Goal: Communication & Community: Connect with others

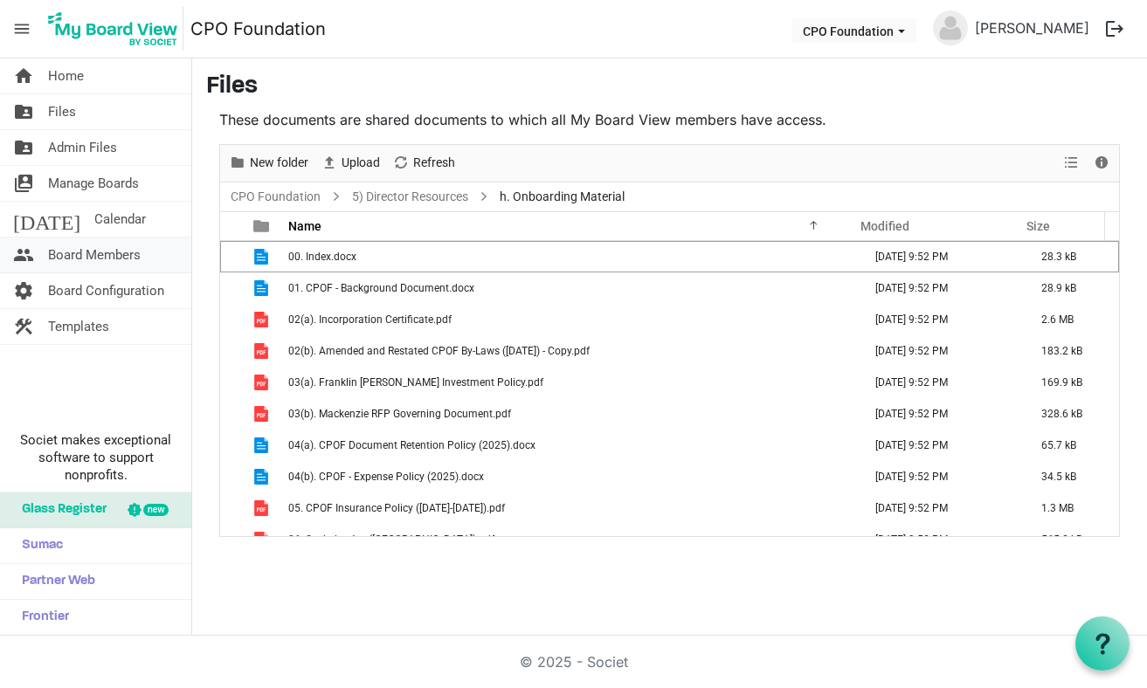
click at [93, 254] on span "Board Members" at bounding box center [94, 255] width 93 height 35
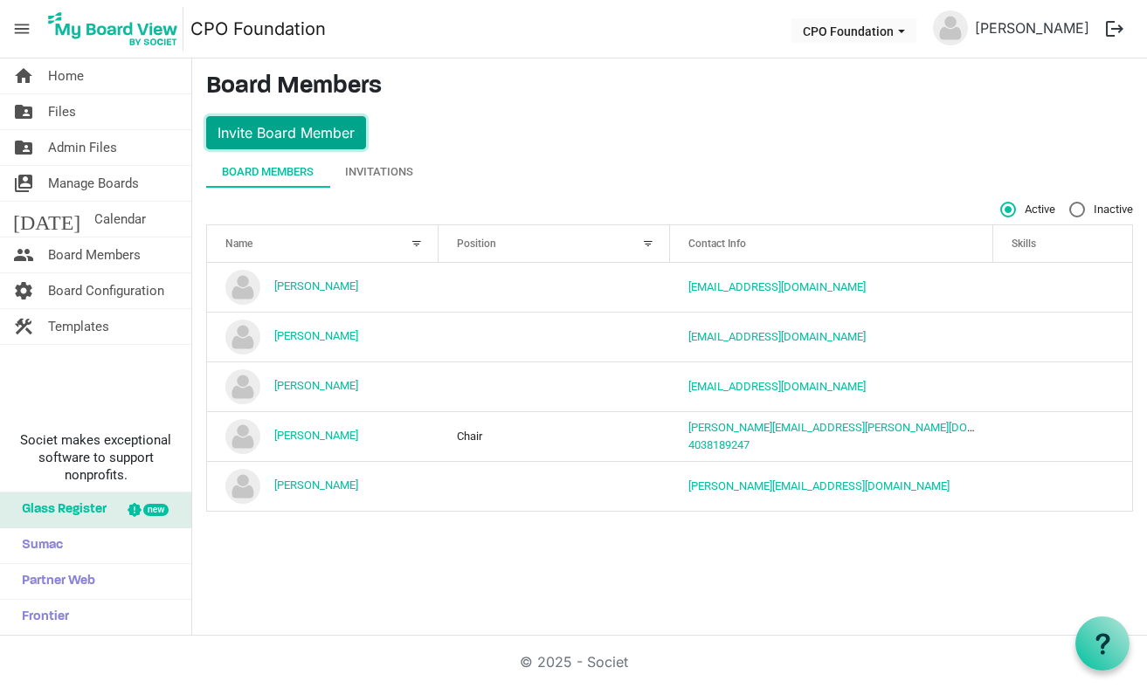
click at [268, 133] on button "Invite Board Member" at bounding box center [286, 132] width 160 height 33
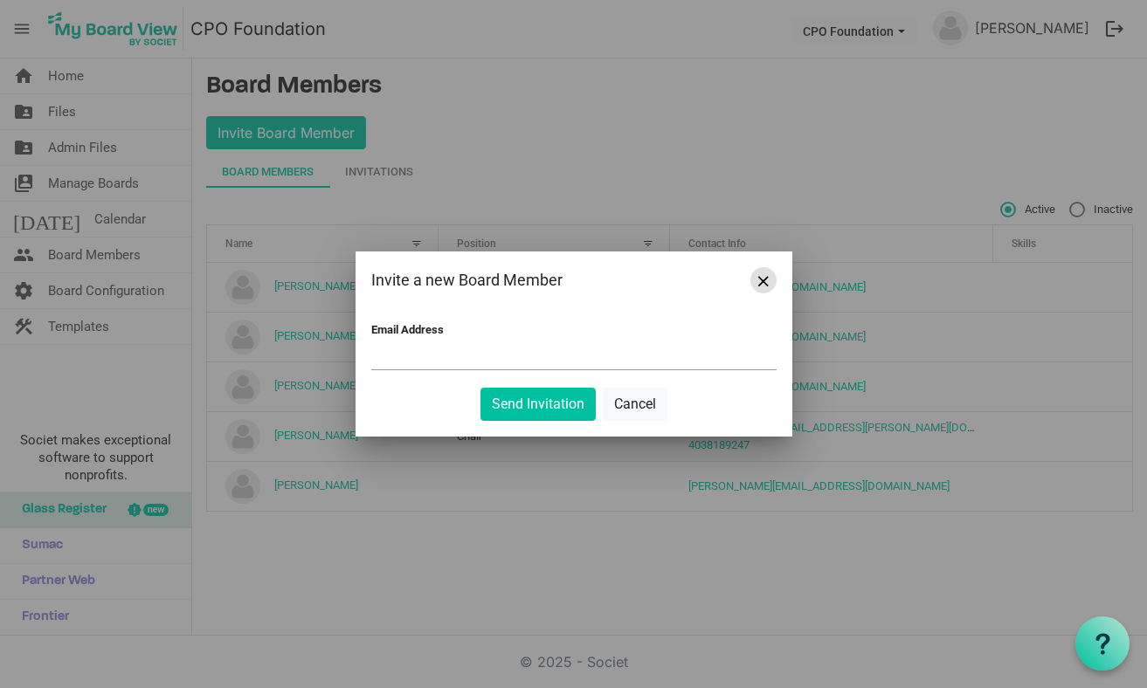
click at [767, 276] on span "Close" at bounding box center [763, 281] width 10 height 10
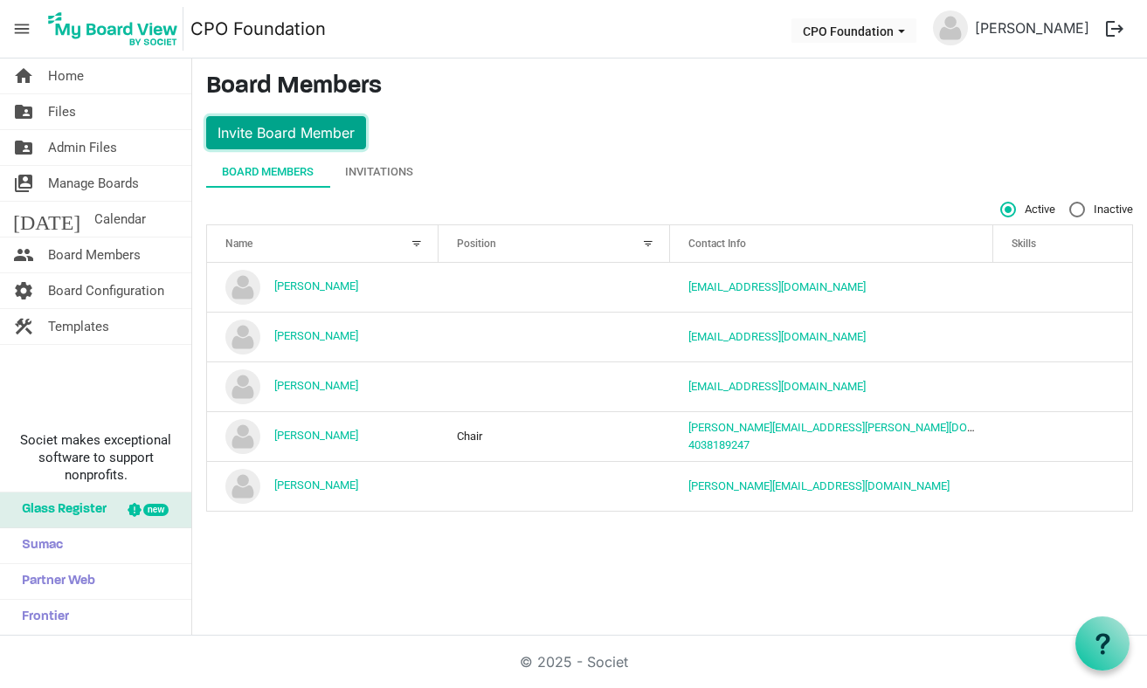
click at [266, 128] on button "Invite Board Member" at bounding box center [286, 132] width 160 height 33
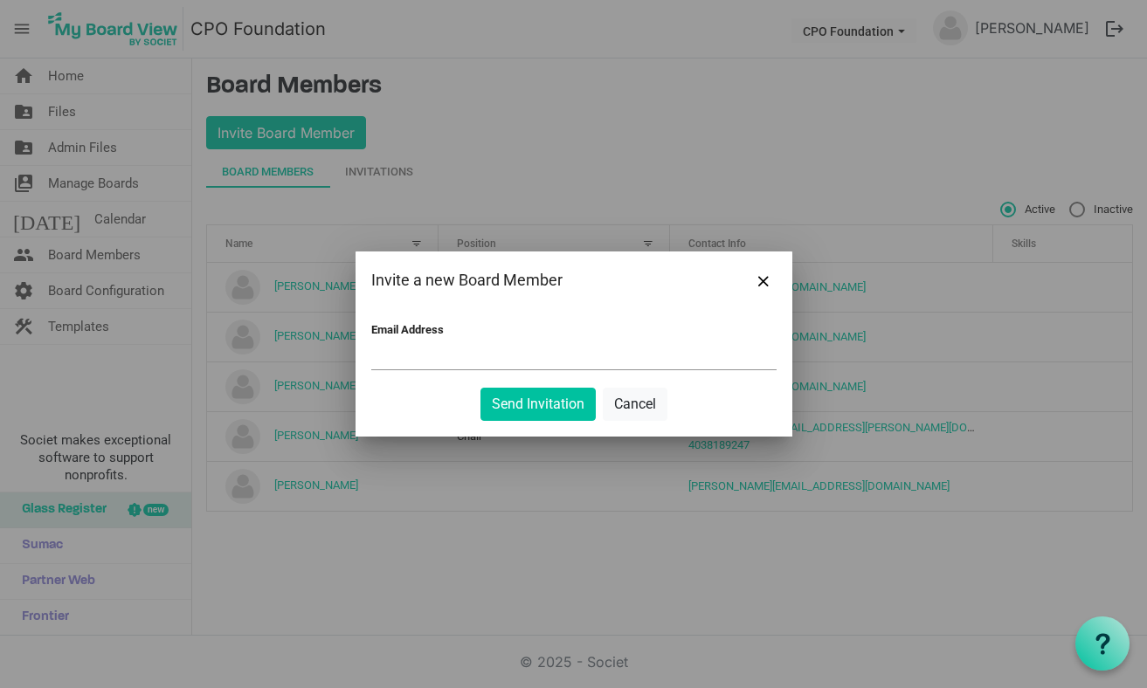
click at [514, 345] on input "Email Address" at bounding box center [573, 356] width 405 height 26
paste input "niki.n.dunne@gmail.com"
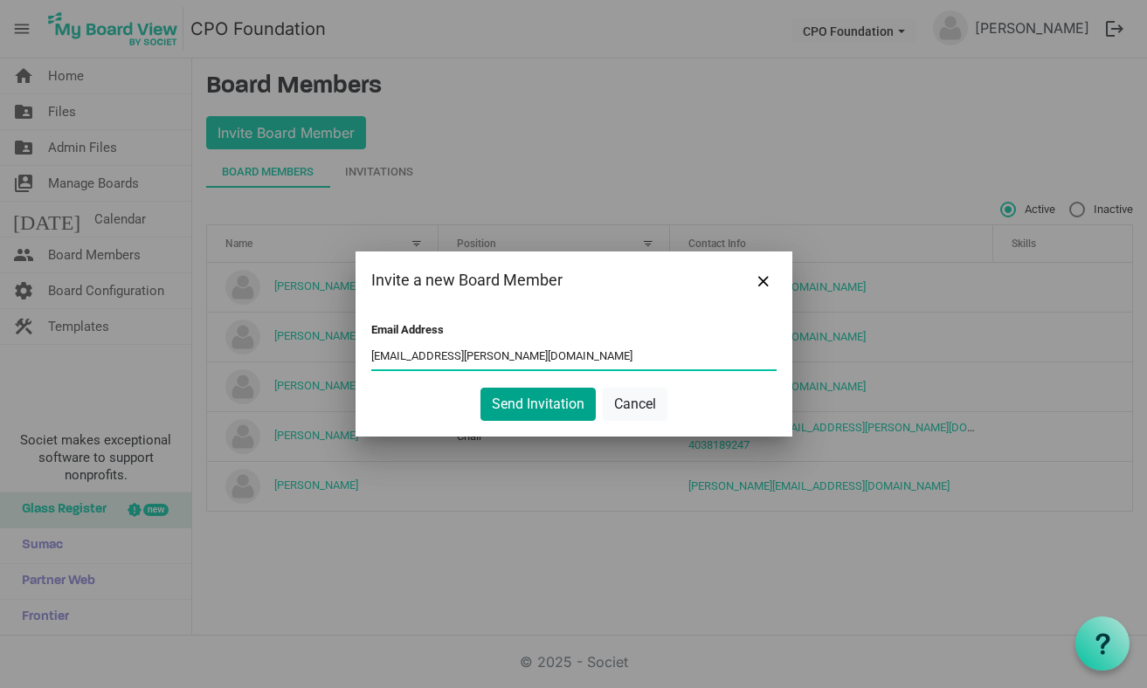
type input "niki.n.dunne@gmail.com"
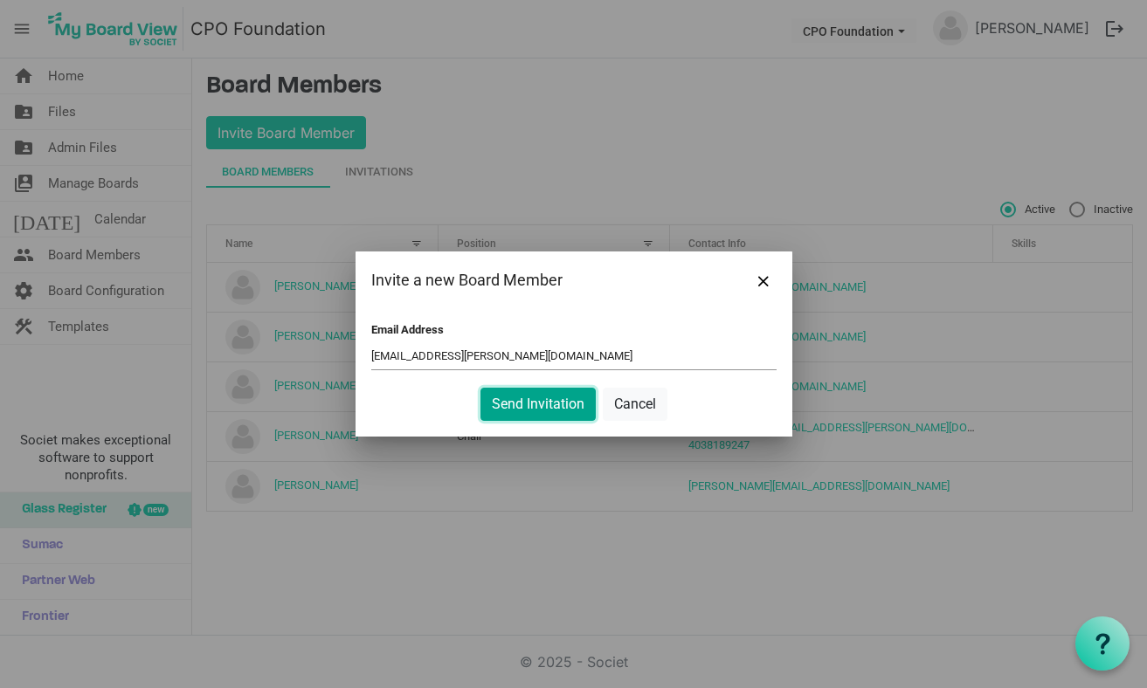
click at [526, 400] on button "Send Invitation" at bounding box center [537, 404] width 115 height 33
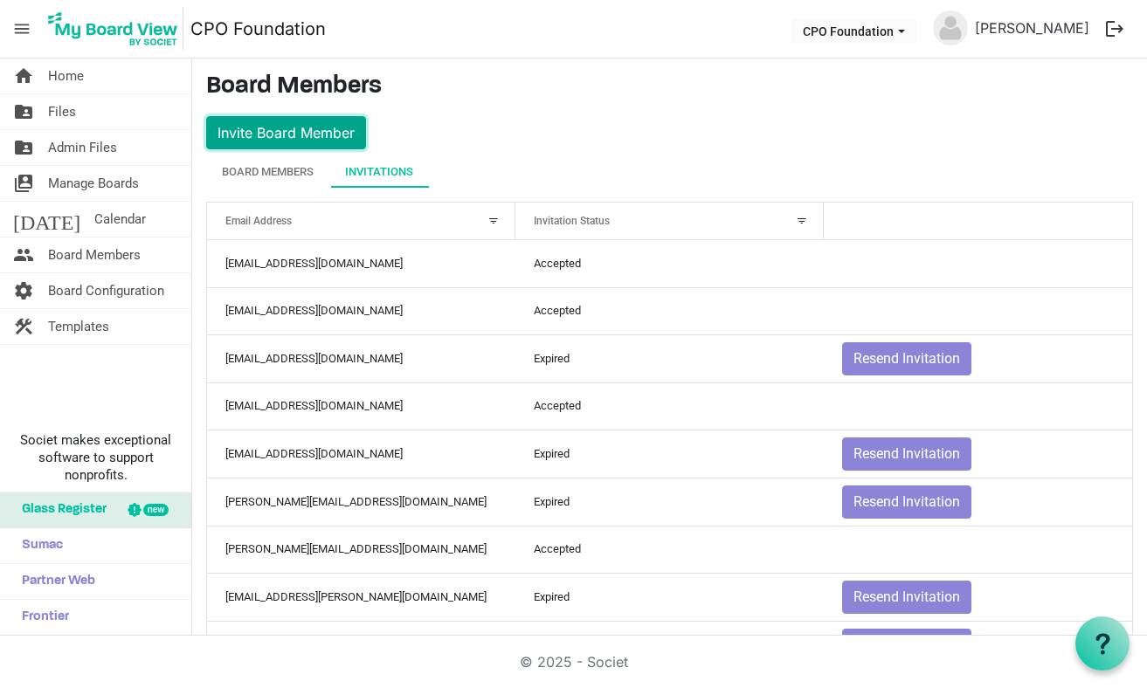
click at [302, 135] on button "Invite Board Member" at bounding box center [286, 132] width 160 height 33
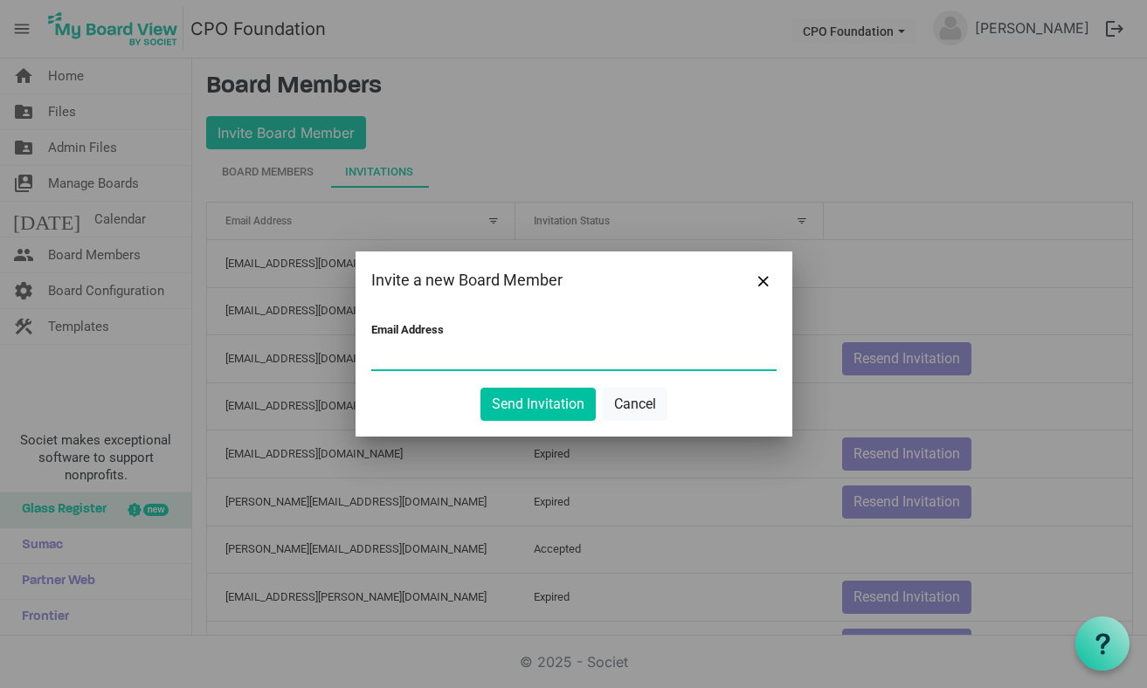
paste input "colin.jackson@atco.com"
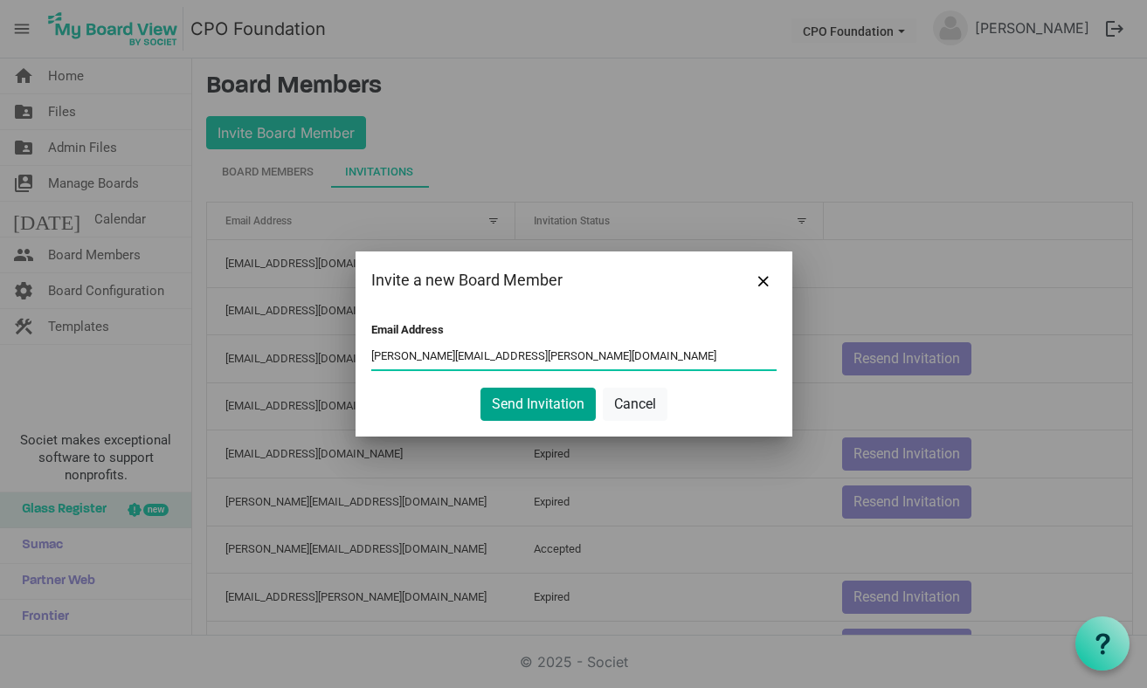
type input "colin.jackson@atco.com"
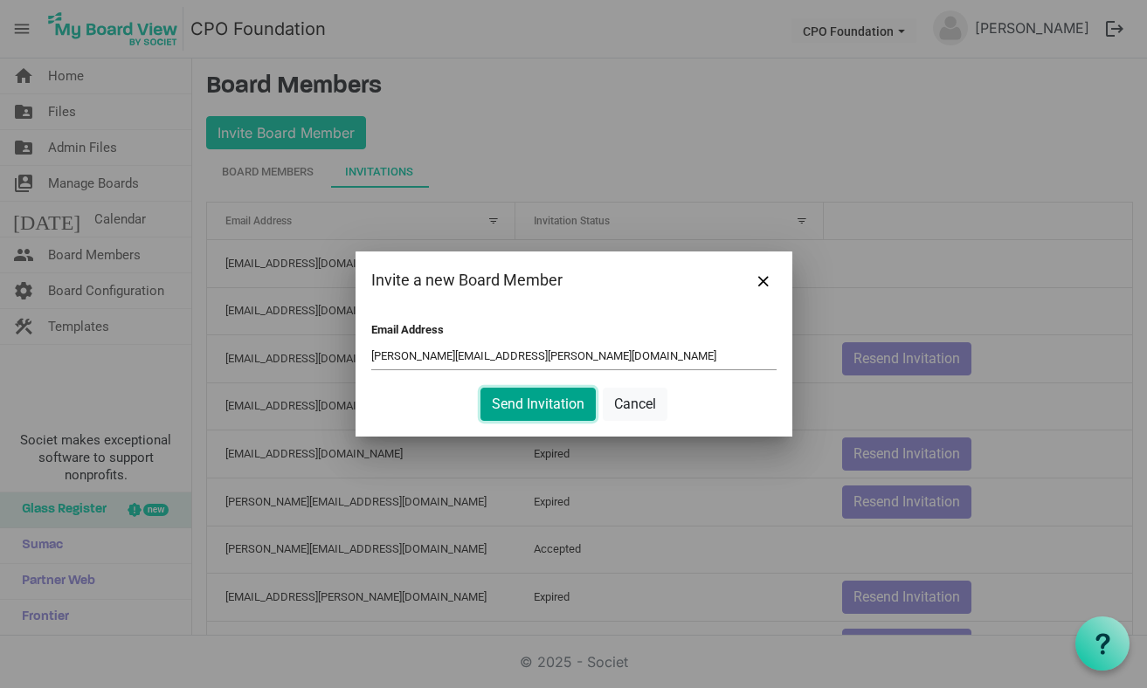
click at [527, 406] on button "Send Invitation" at bounding box center [537, 404] width 115 height 33
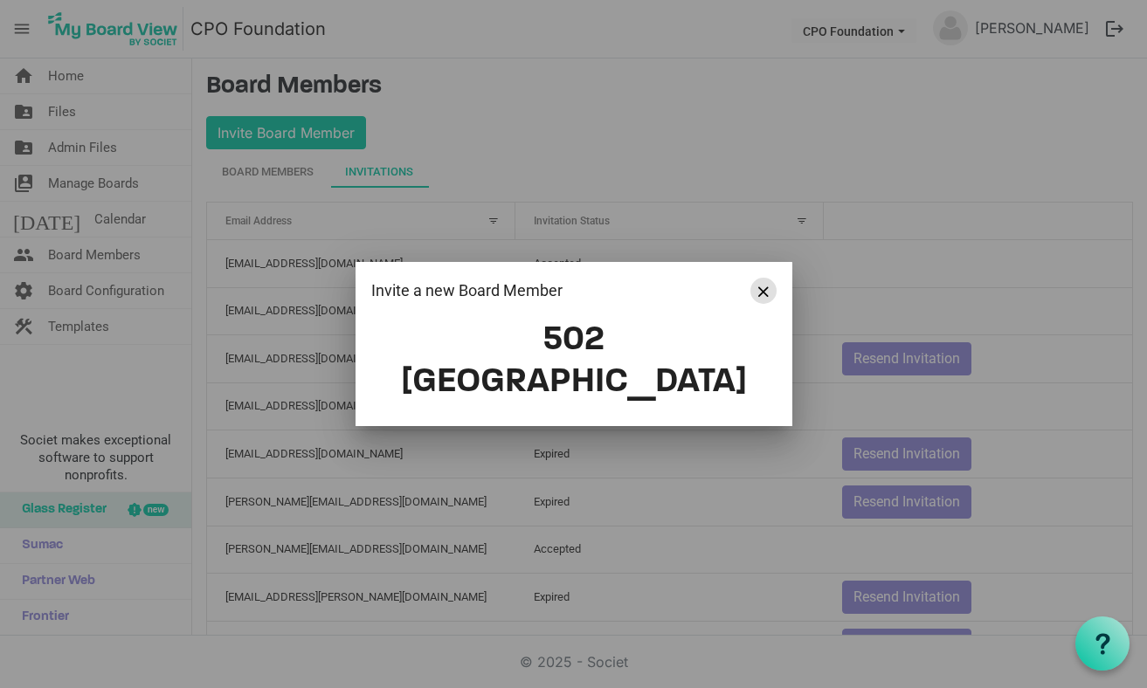
click at [769, 304] on button "Close" at bounding box center [763, 291] width 26 height 26
click at [762, 304] on button "Close" at bounding box center [763, 291] width 26 height 26
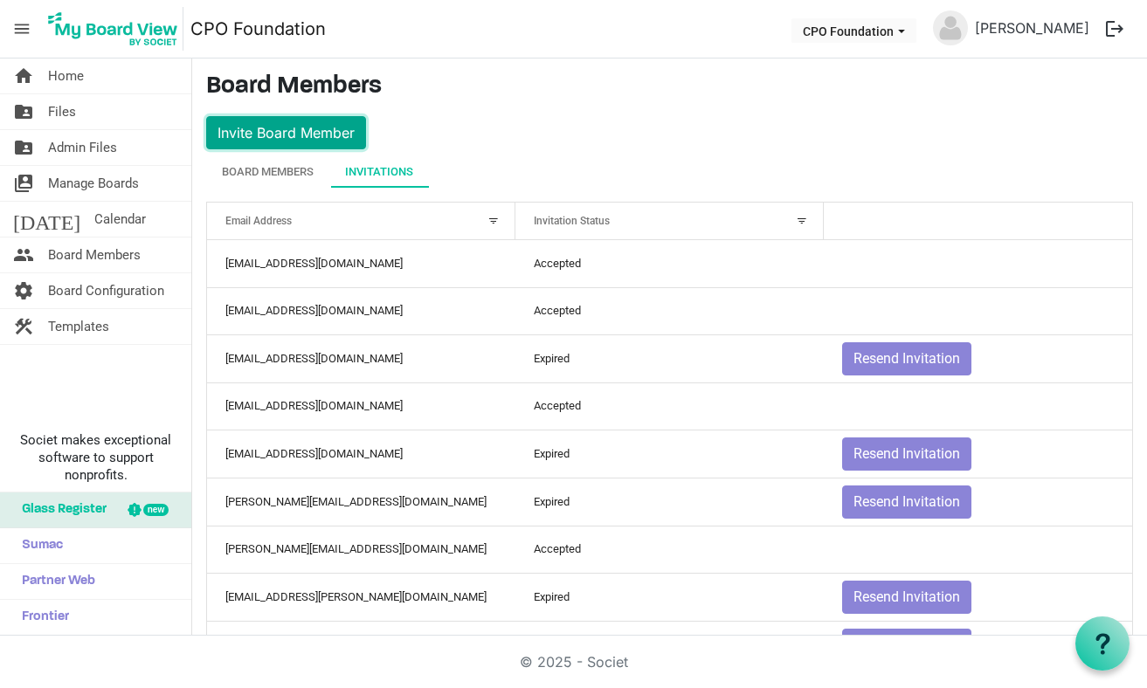
click at [328, 123] on button "Invite Board Member" at bounding box center [286, 132] width 160 height 33
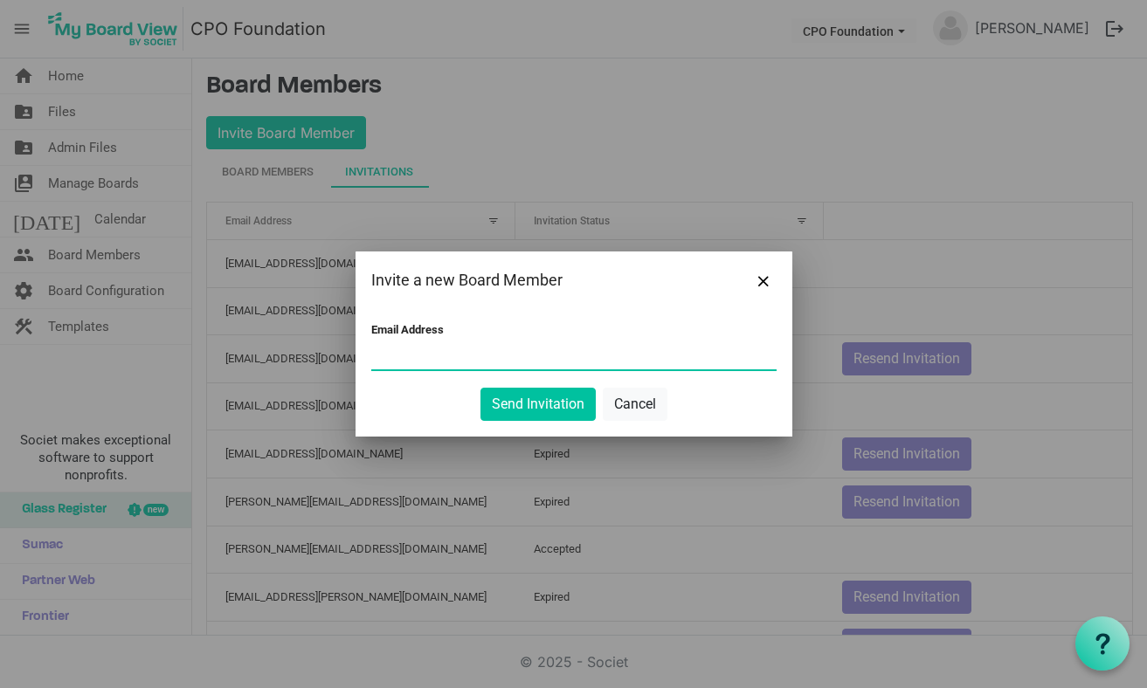
drag, startPoint x: 535, startPoint y: 344, endPoint x: 539, endPoint y: 354, distance: 10.6
click at [535, 344] on input "Email Address" at bounding box center [573, 356] width 405 height 26
paste input "colin.jackson@atco.com"
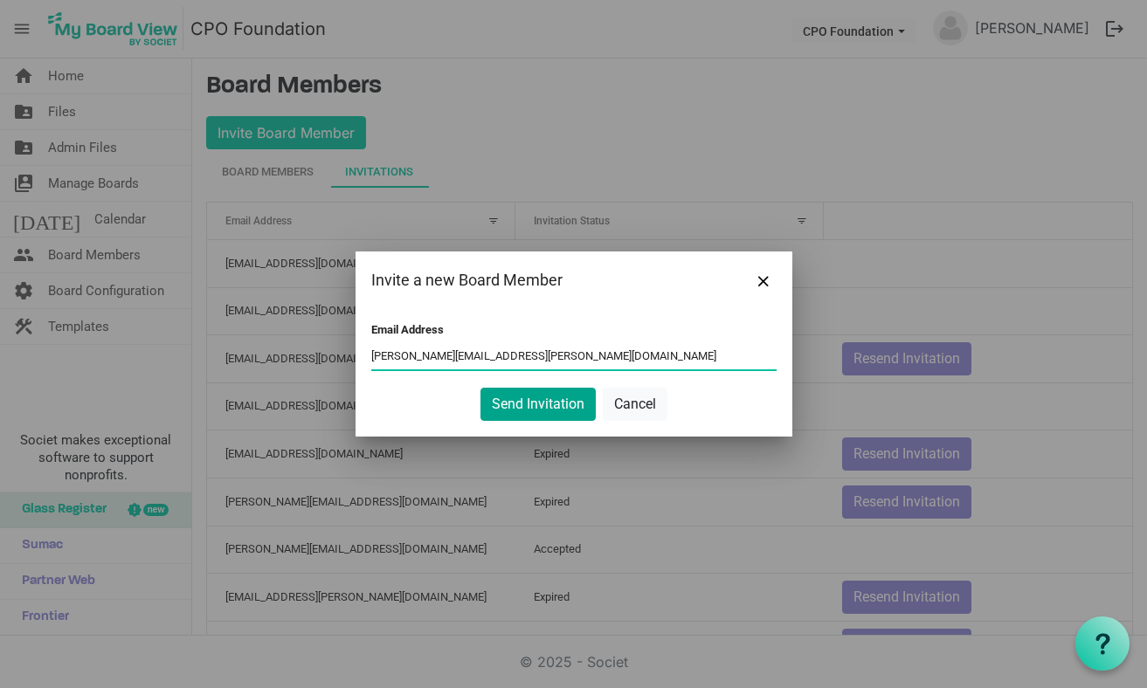
type input "colin.jackson@atco.com"
click at [535, 400] on button "Send Invitation" at bounding box center [537, 404] width 115 height 33
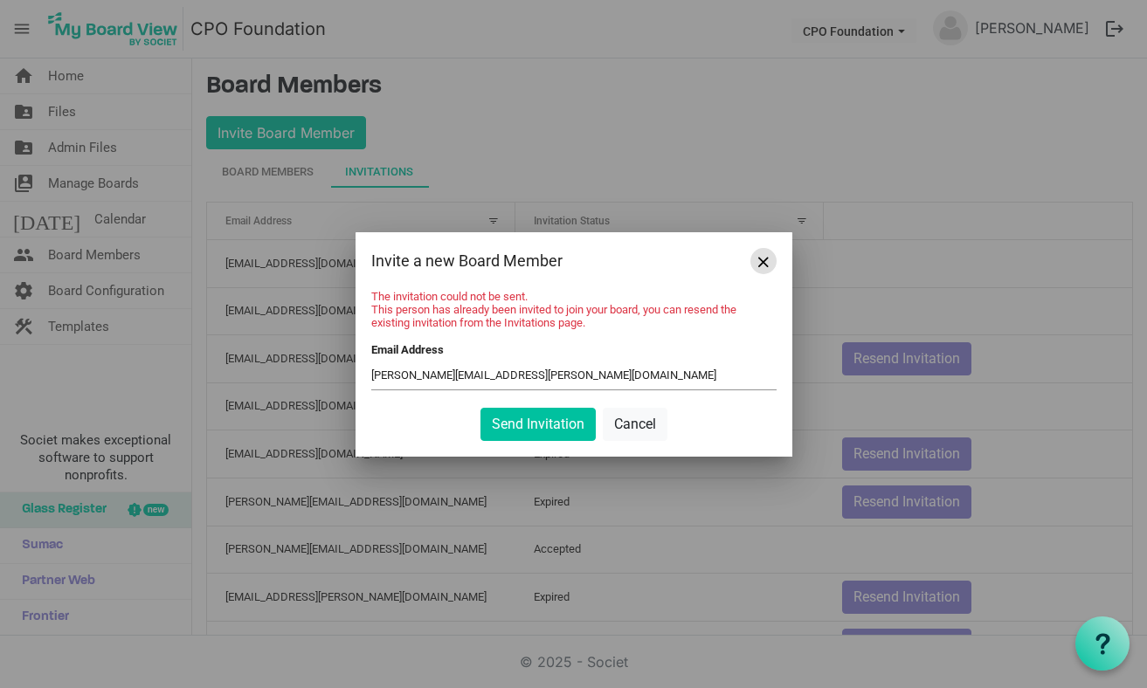
click at [764, 252] on button "Close" at bounding box center [763, 261] width 26 height 26
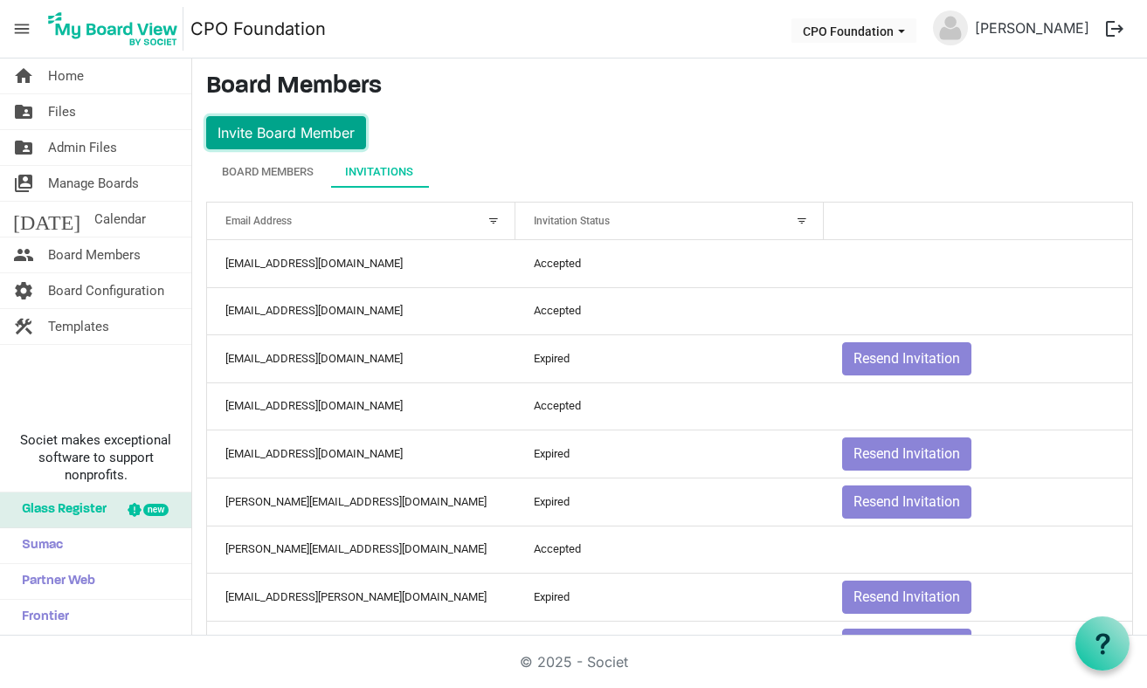
click at [295, 134] on button "Invite Board Member" at bounding box center [286, 132] width 160 height 33
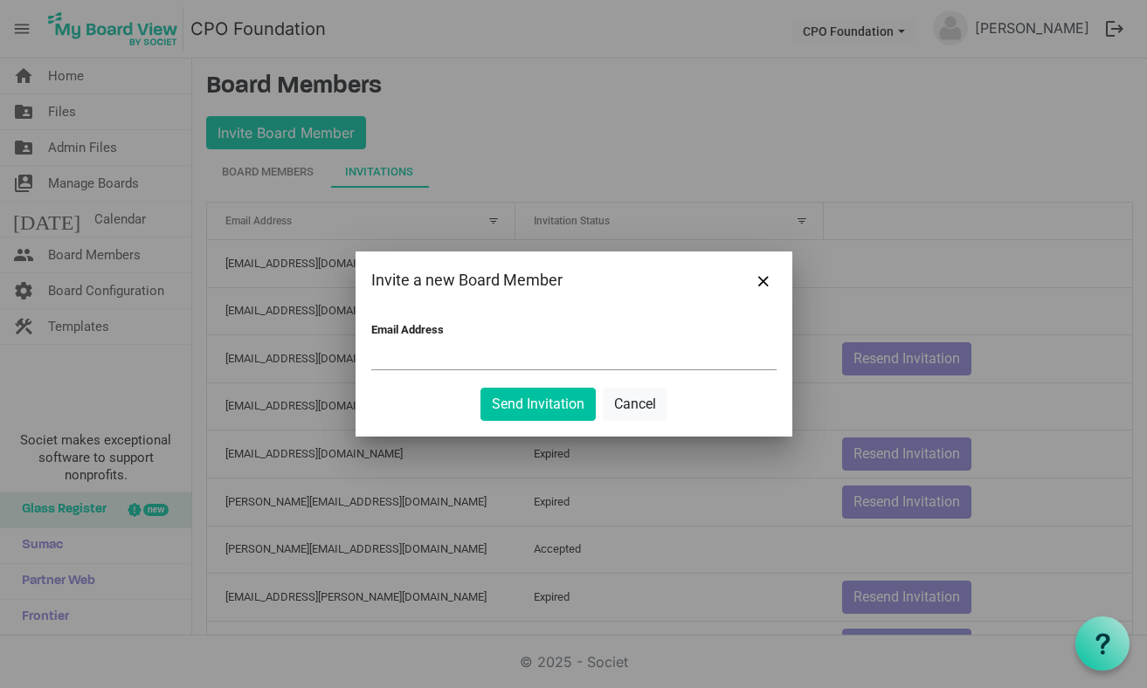
click at [555, 354] on input "Email Address" at bounding box center [573, 356] width 405 height 26
paste input "cgrigoriu@cassels.com"
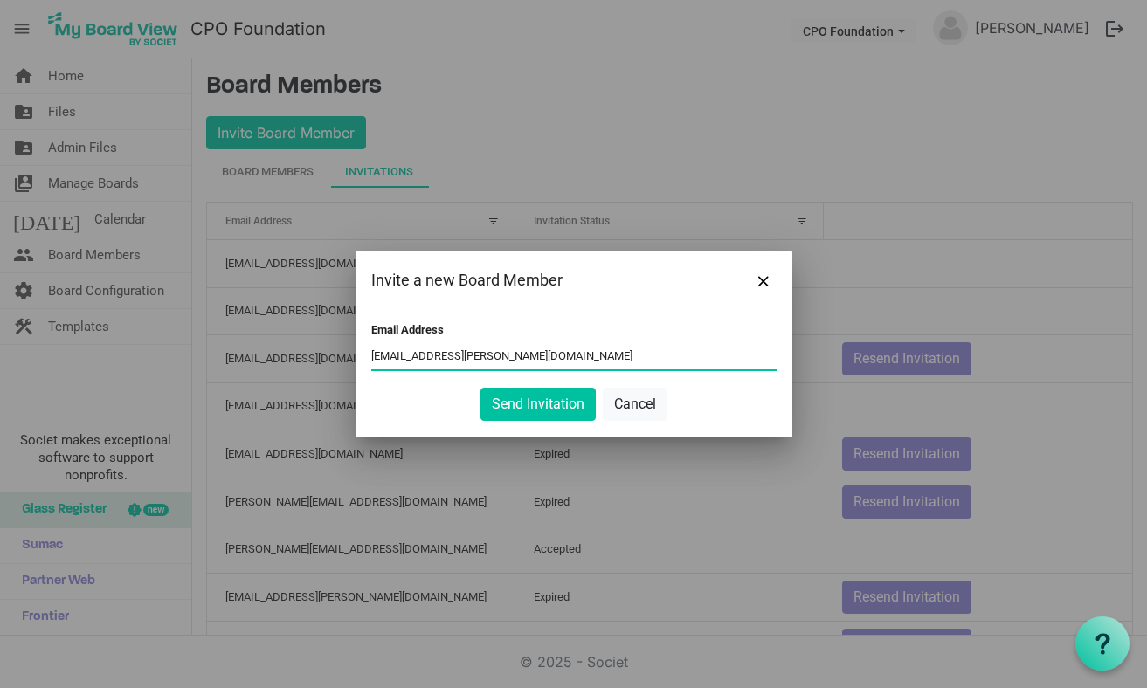
type input "cgrigoriu@cassels.com"
click at [661, 310] on div "Email Address cgrigoriu@cassels.com Send Invitation Cancel" at bounding box center [573, 373] width 437 height 128
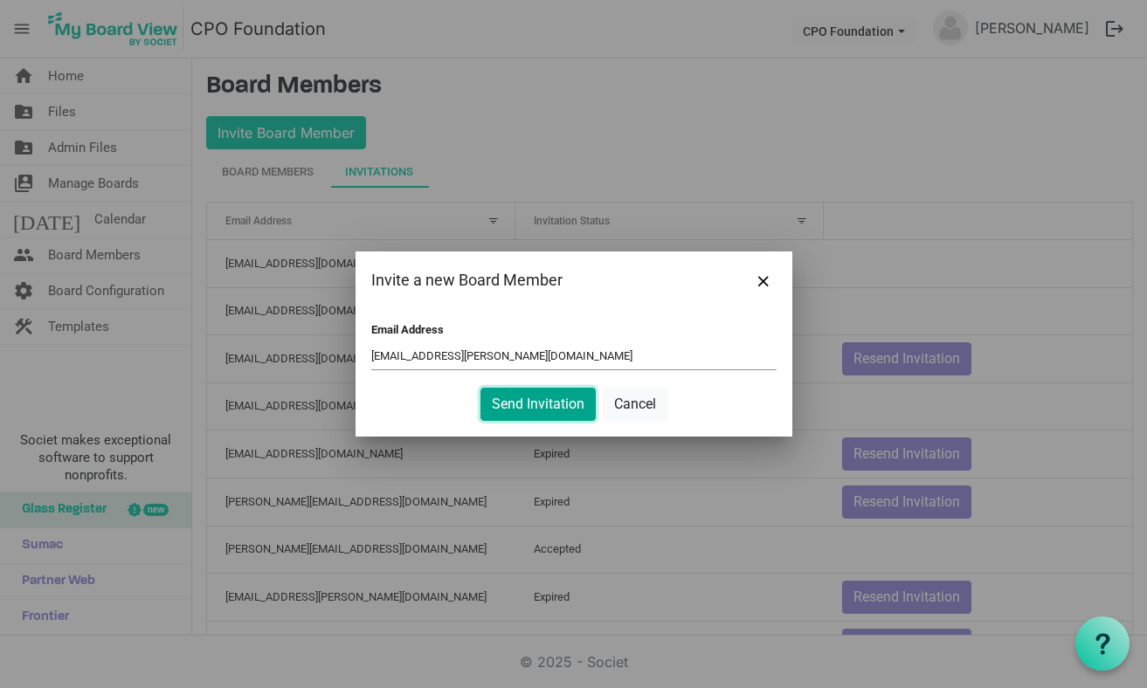
click at [555, 409] on button "Send Invitation" at bounding box center [537, 404] width 115 height 33
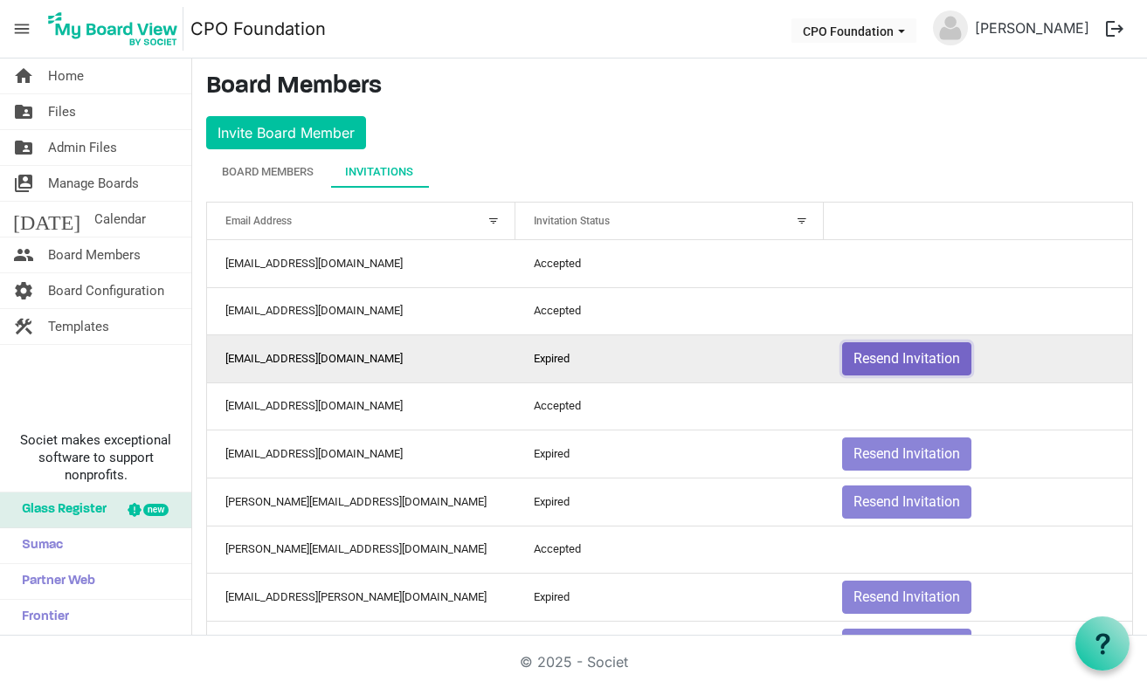
click at [870, 360] on button "Resend Invitation" at bounding box center [906, 358] width 129 height 33
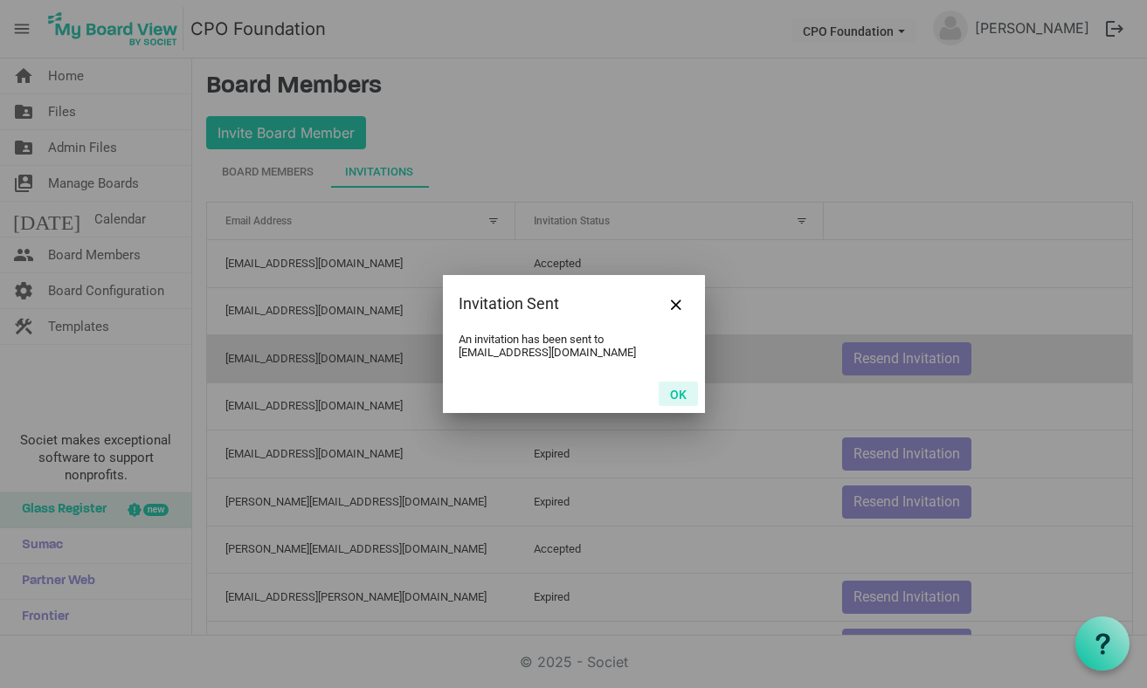
click at [679, 397] on button "OK" at bounding box center [678, 394] width 39 height 24
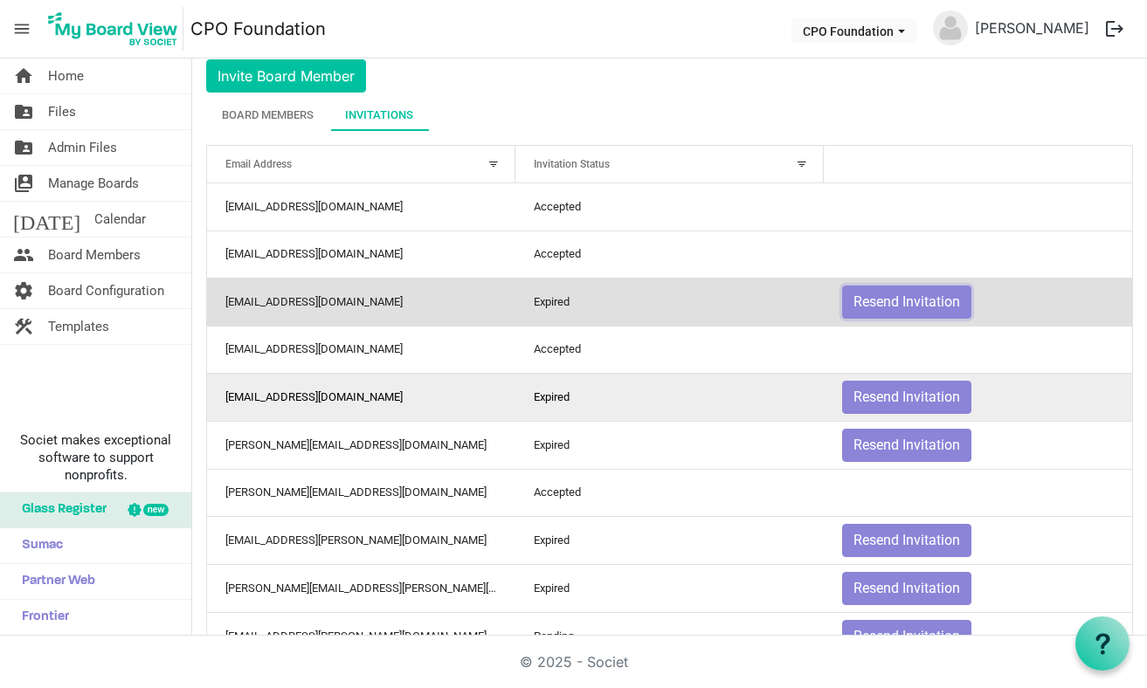
scroll to position [87, 0]
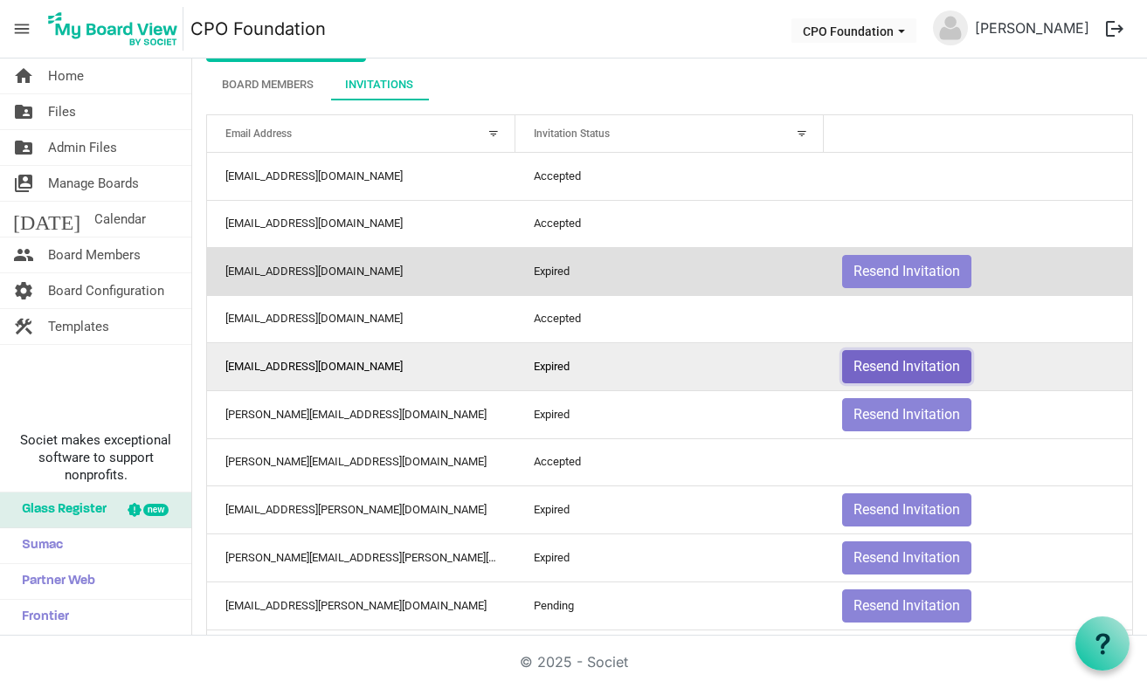
click at [880, 362] on button "Resend Invitation" at bounding box center [906, 366] width 129 height 33
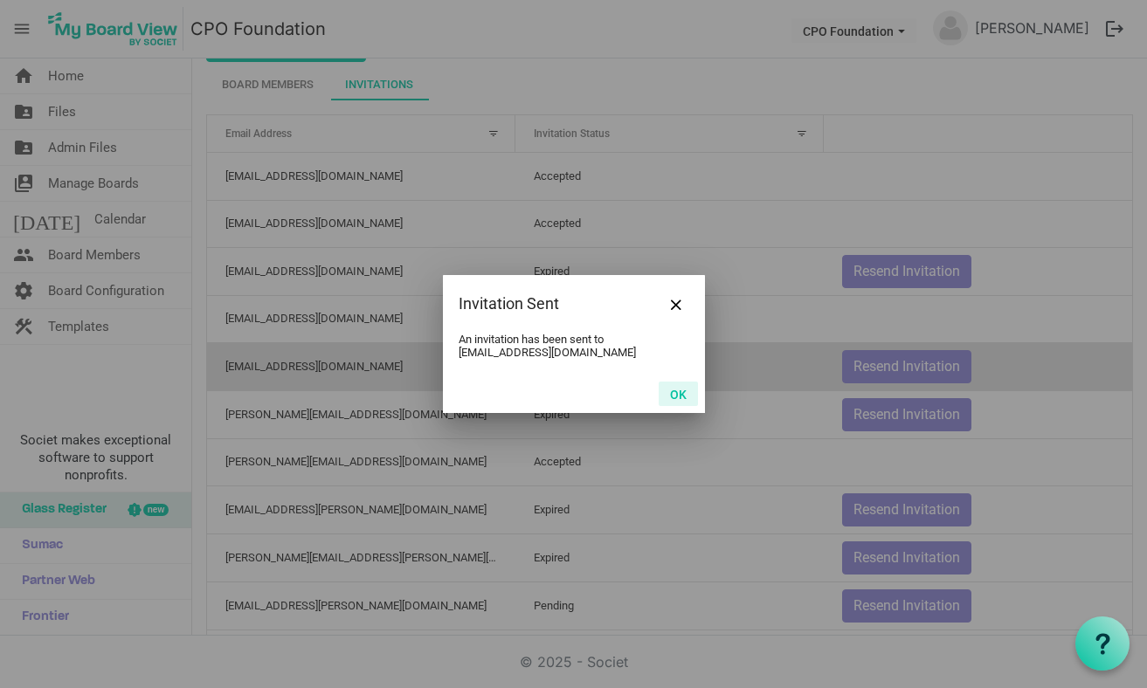
click at [684, 393] on button "OK" at bounding box center [678, 394] width 39 height 24
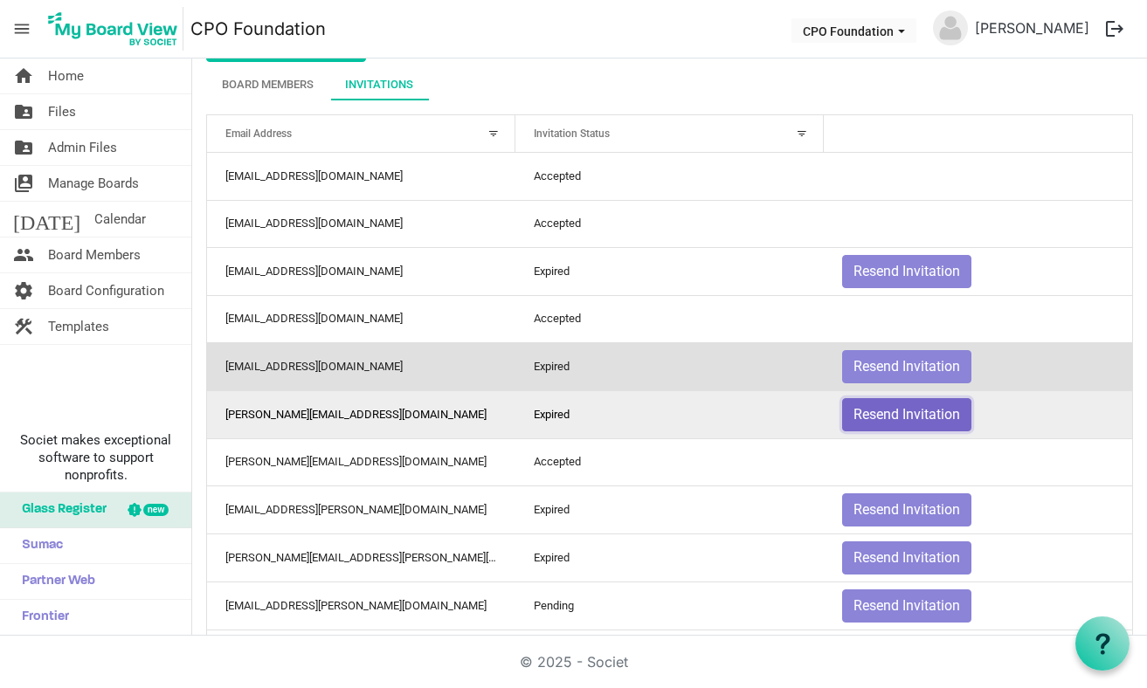
click at [859, 415] on button "Resend Invitation" at bounding box center [906, 414] width 129 height 33
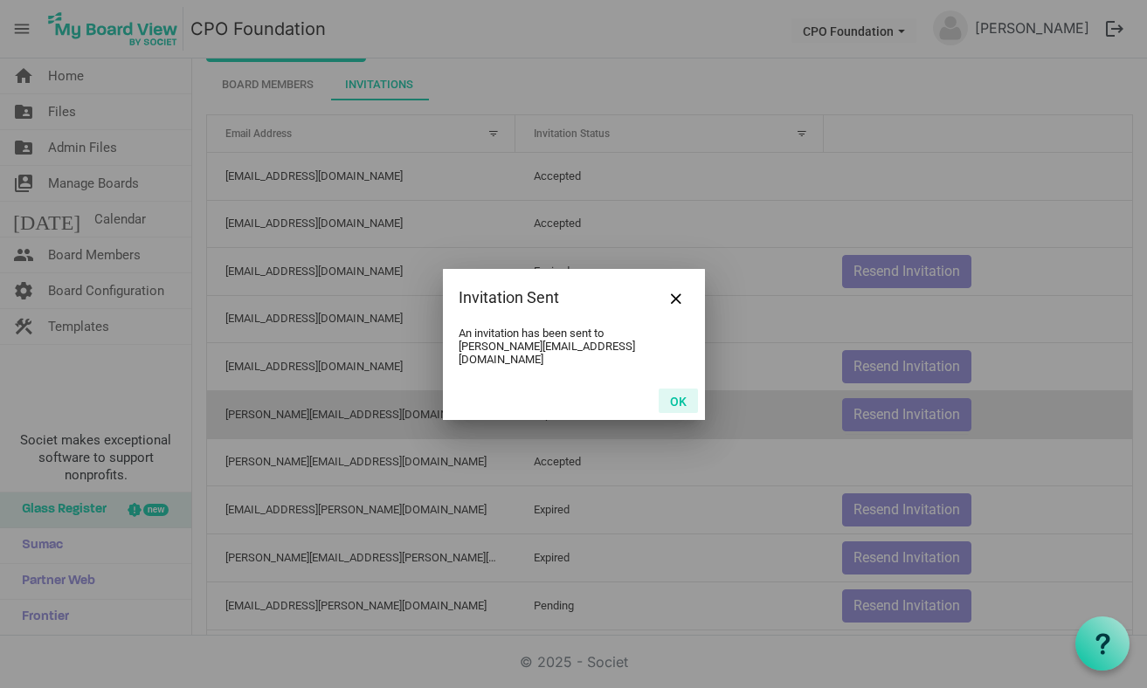
click at [688, 396] on button "OK" at bounding box center [678, 401] width 39 height 24
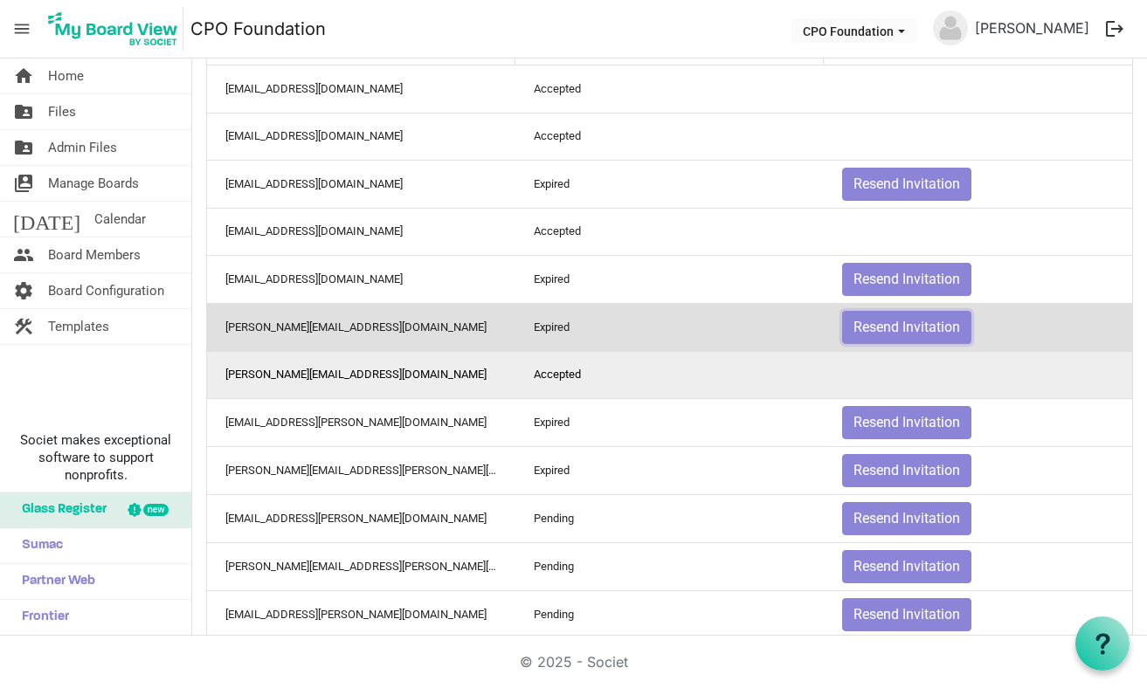
scroll to position [205, 0]
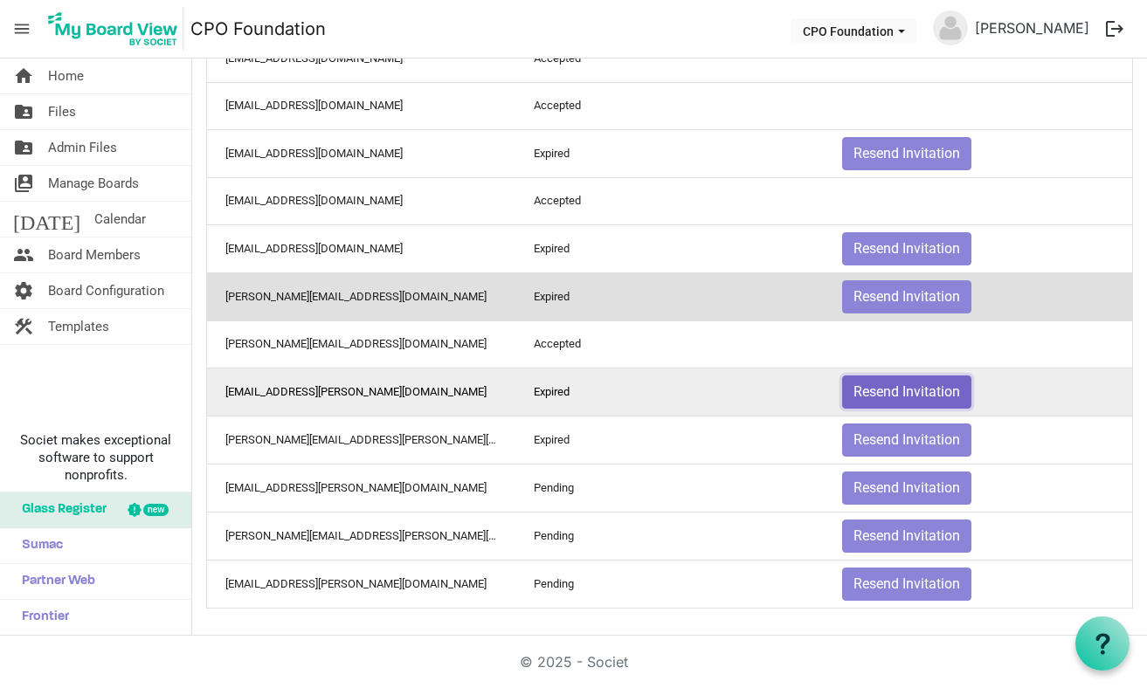
click at [862, 389] on button "Resend Invitation" at bounding box center [906, 392] width 129 height 33
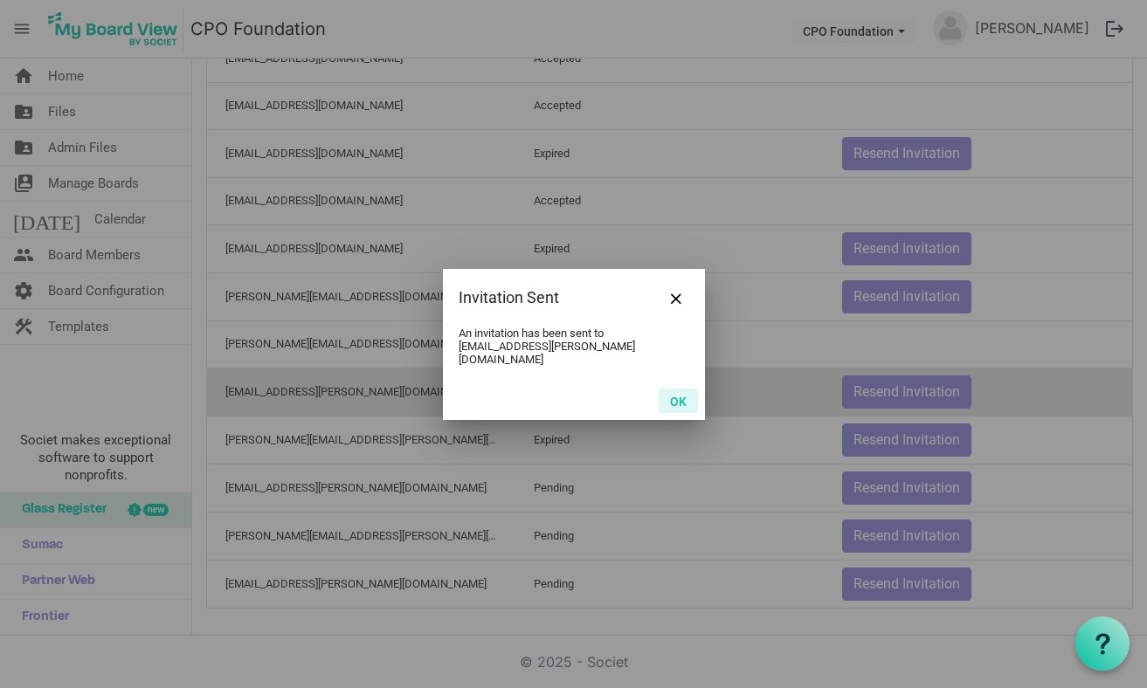
click at [679, 391] on button "OK" at bounding box center [678, 401] width 39 height 24
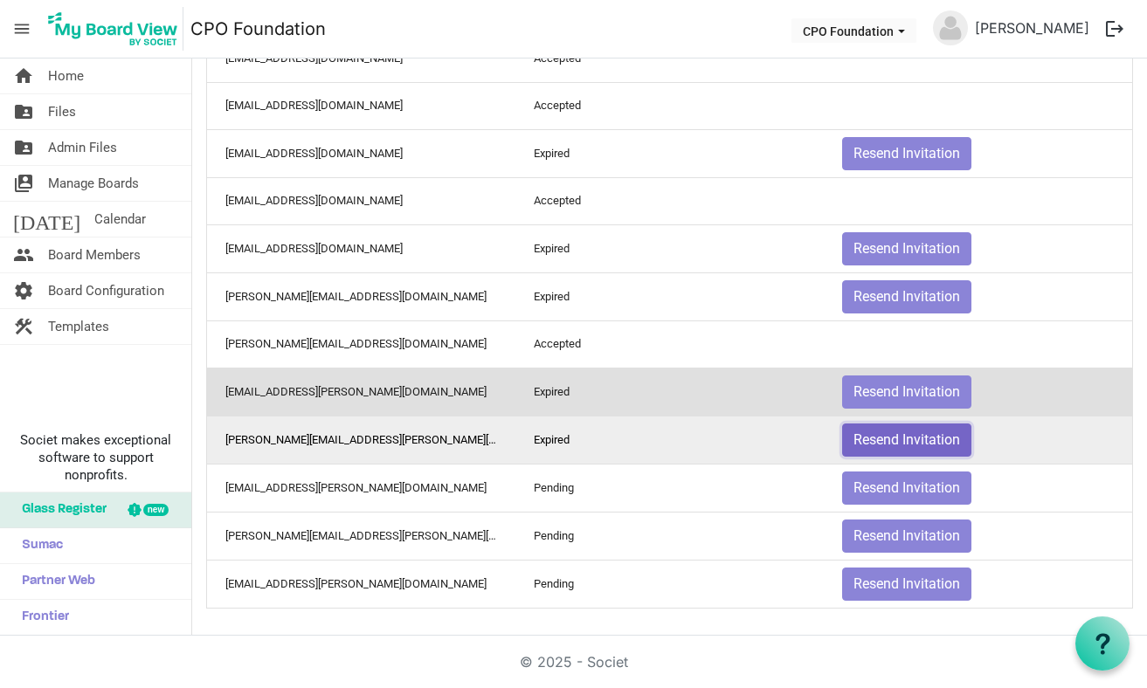
click at [893, 432] on button "Resend Invitation" at bounding box center [906, 440] width 129 height 33
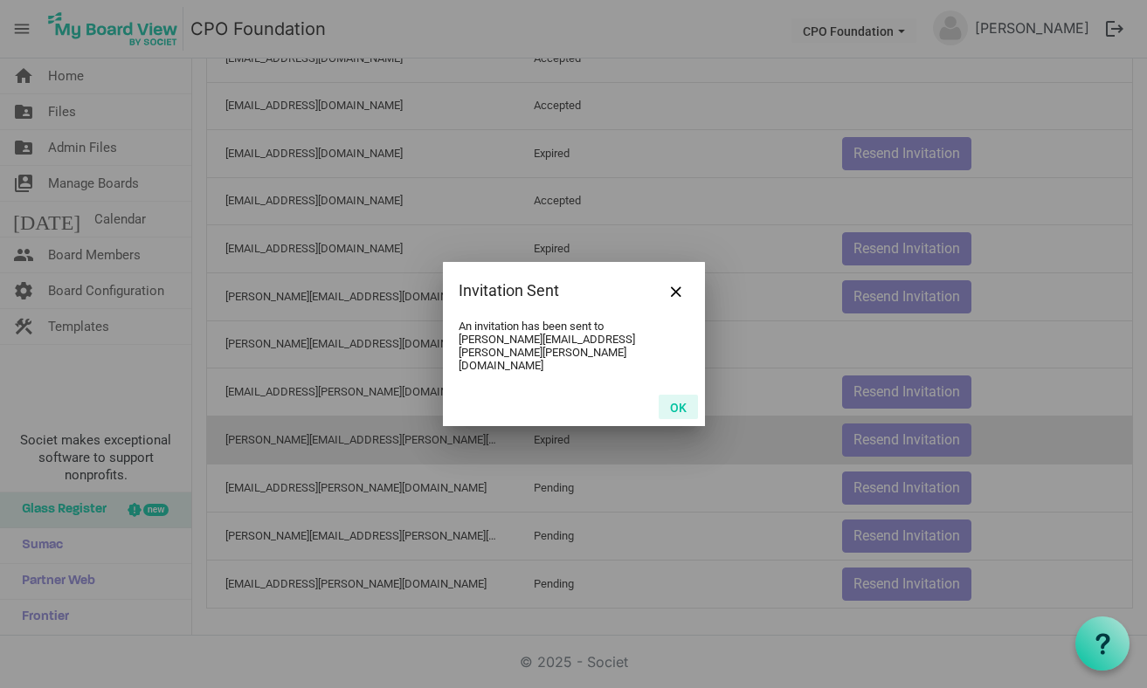
click at [678, 395] on button "OK" at bounding box center [678, 407] width 39 height 24
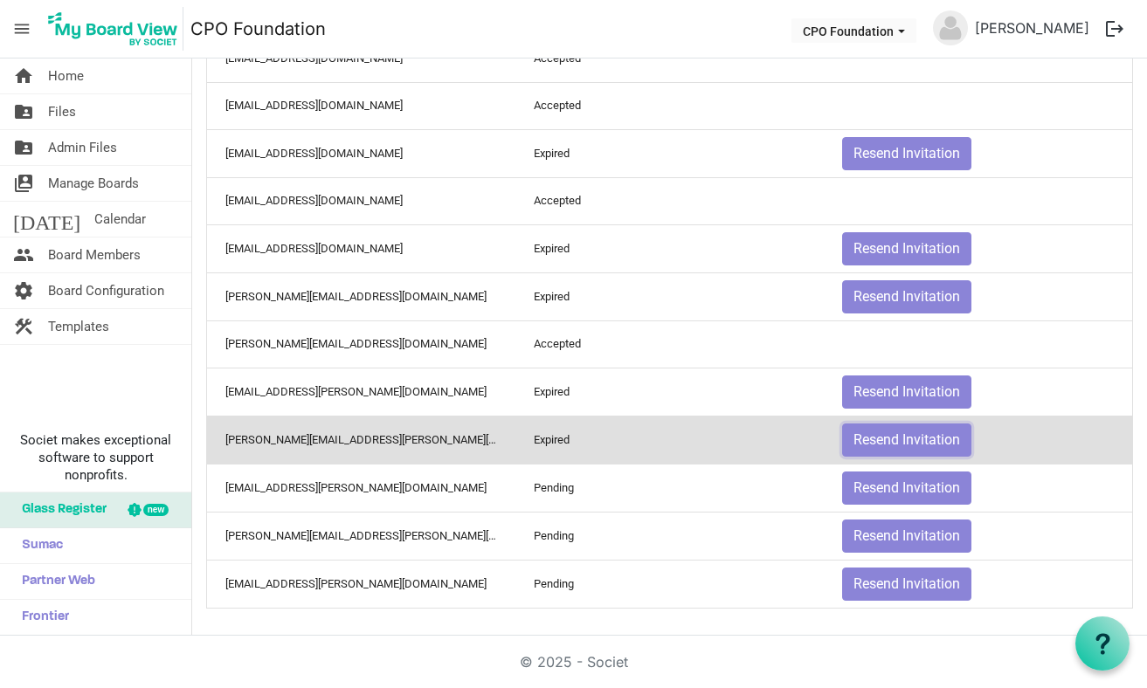
scroll to position [0, 0]
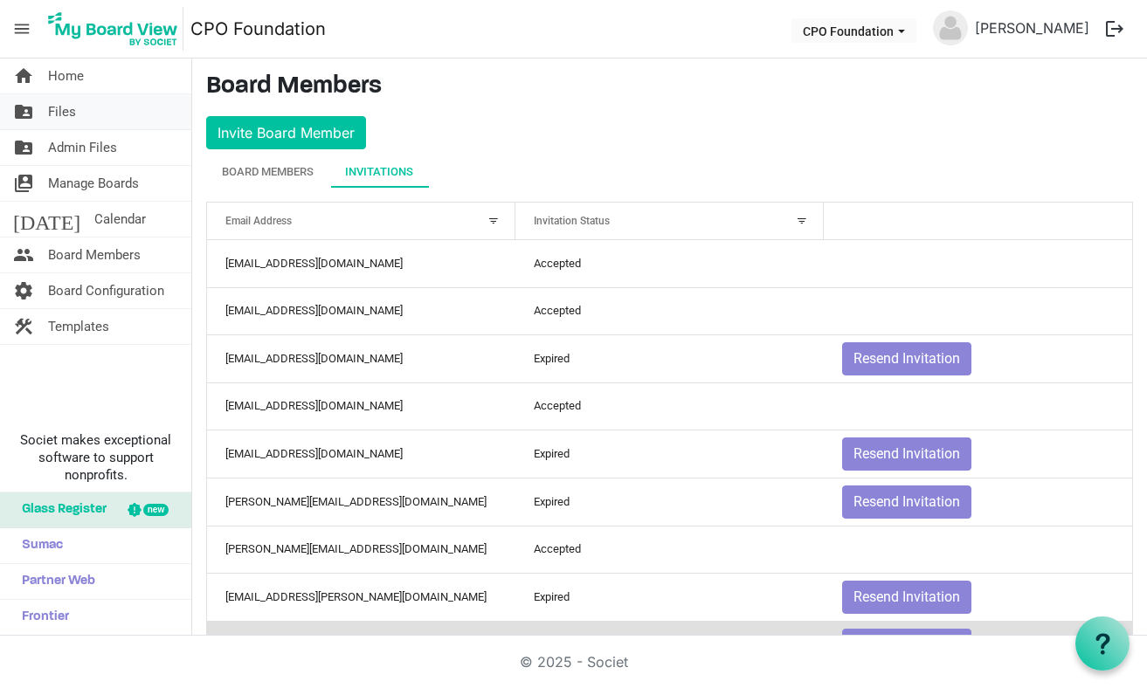
click at [60, 114] on span "Files" at bounding box center [62, 111] width 28 height 35
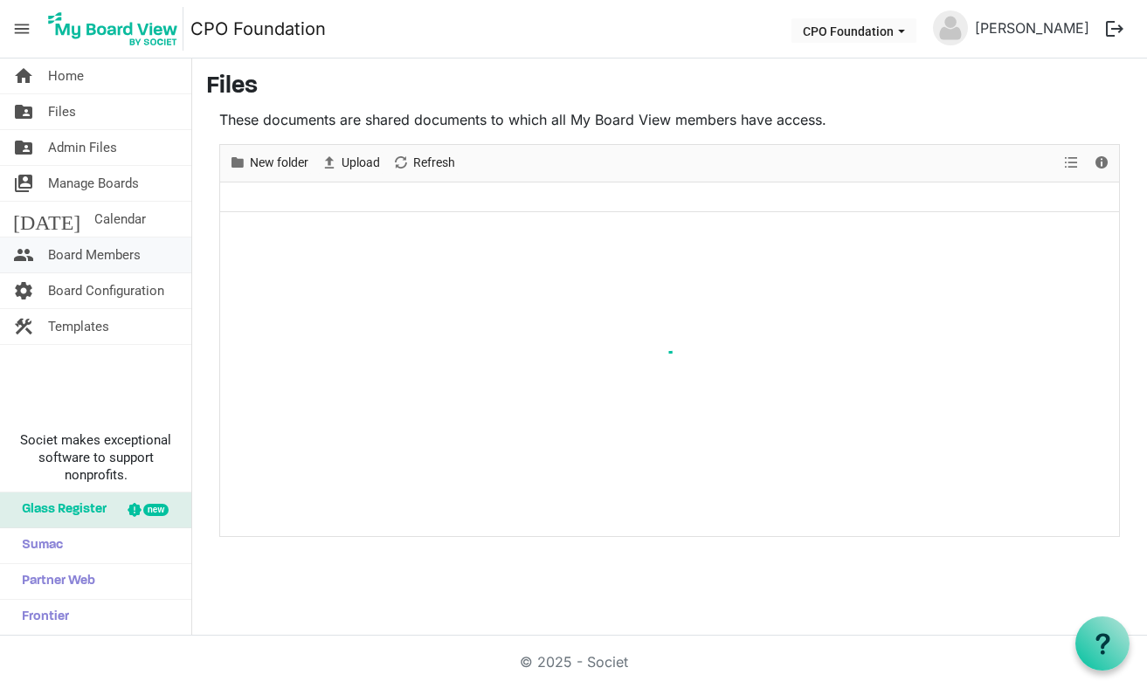
click at [132, 259] on span "Board Members" at bounding box center [94, 255] width 93 height 35
